Goal: Obtain resource: Obtain resource

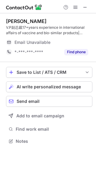
scroll to position [137, 96]
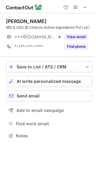
scroll to position [131, 96]
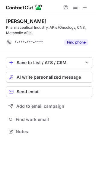
scroll to position [127, 96]
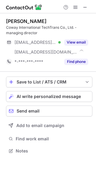
scroll to position [147, 96]
drag, startPoint x: 0, startPoint y: 0, endPoint x: 27, endPoint y: 18, distance: 32.8
click at [27, 18] on div "Hongxin Tan" at bounding box center [26, 21] width 40 height 6
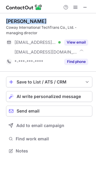
click at [27, 18] on div "Hongxin Tan" at bounding box center [26, 21] width 40 height 6
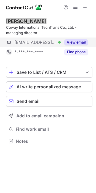
scroll to position [137, 96]
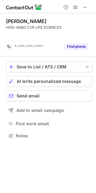
scroll to position [122, 96]
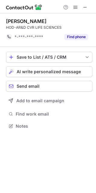
click at [18, 19] on div "krishna atluri" at bounding box center [26, 21] width 40 height 6
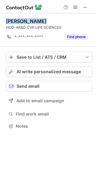
click at [18, 19] on div "krishna atluri" at bounding box center [26, 21] width 40 height 6
copy div "krishna atluri"
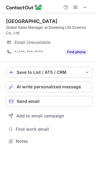
scroll to position [137, 96]
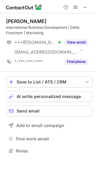
scroll to position [147, 96]
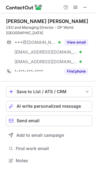
scroll to position [156, 96]
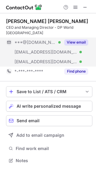
click at [79, 43] on button "View email" at bounding box center [76, 42] width 24 height 6
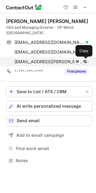
click at [86, 60] on span at bounding box center [85, 61] width 5 height 5
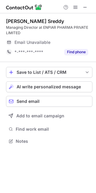
scroll to position [137, 96]
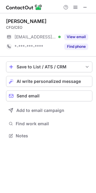
scroll to position [131, 96]
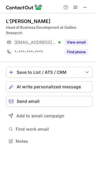
scroll to position [137, 96]
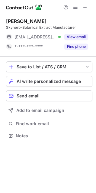
scroll to position [131, 96]
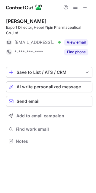
scroll to position [137, 96]
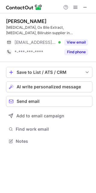
scroll to position [137, 96]
click at [20, 18] on div "Xue Wenyue" at bounding box center [26, 21] width 40 height 6
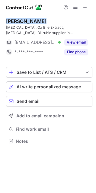
copy div "Xue Wenyue"
click at [20, 18] on div "Xue Wenyue" at bounding box center [26, 21] width 40 height 6
